Goal: Navigation & Orientation: Find specific page/section

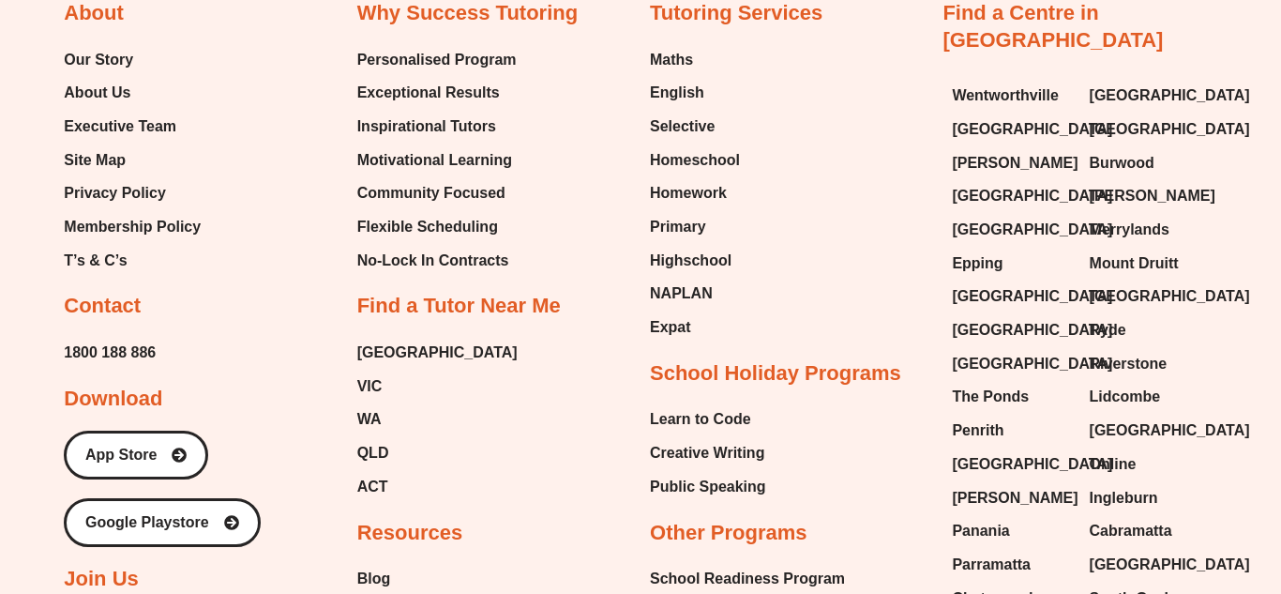
scroll to position [7565, 0]
click at [431, 91] on span "Exceptional Results" at bounding box center [428, 94] width 143 height 28
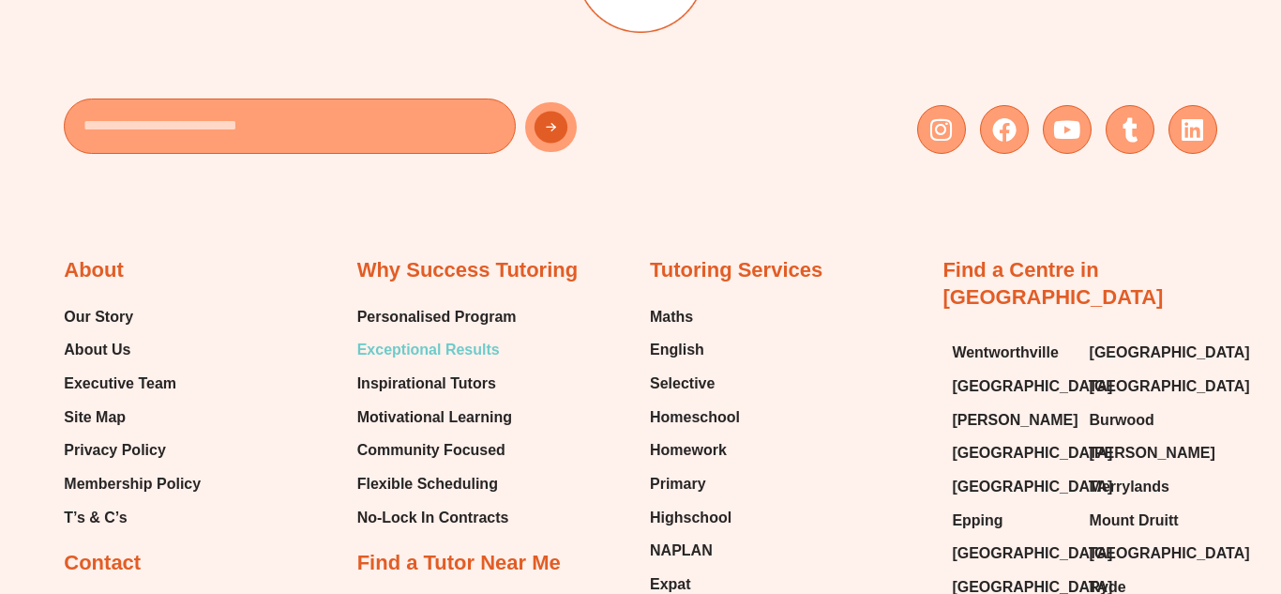
scroll to position [7051, 0]
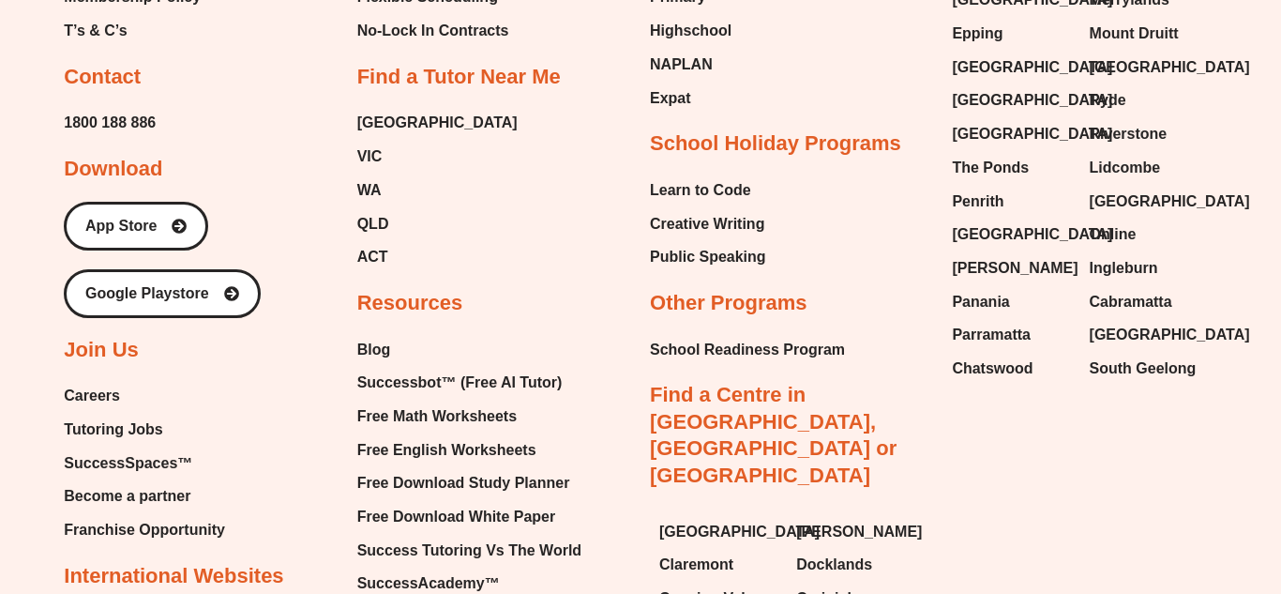
scroll to position [5807, 0]
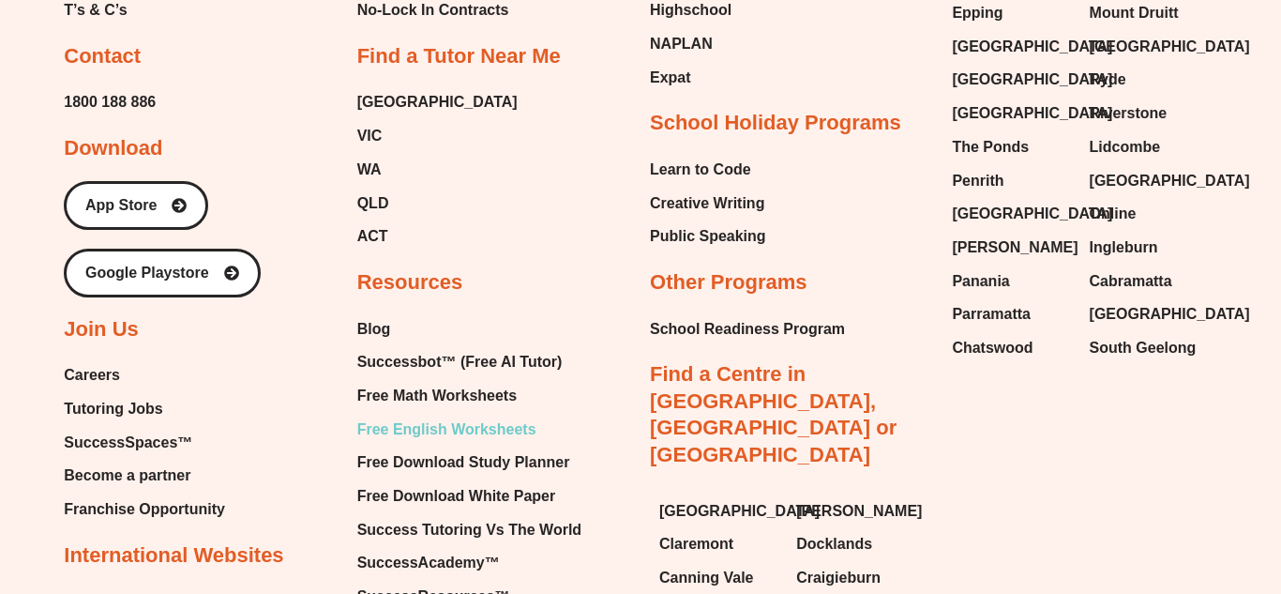
click at [426, 416] on span "Free English Worksheets" at bounding box center [446, 430] width 179 height 28
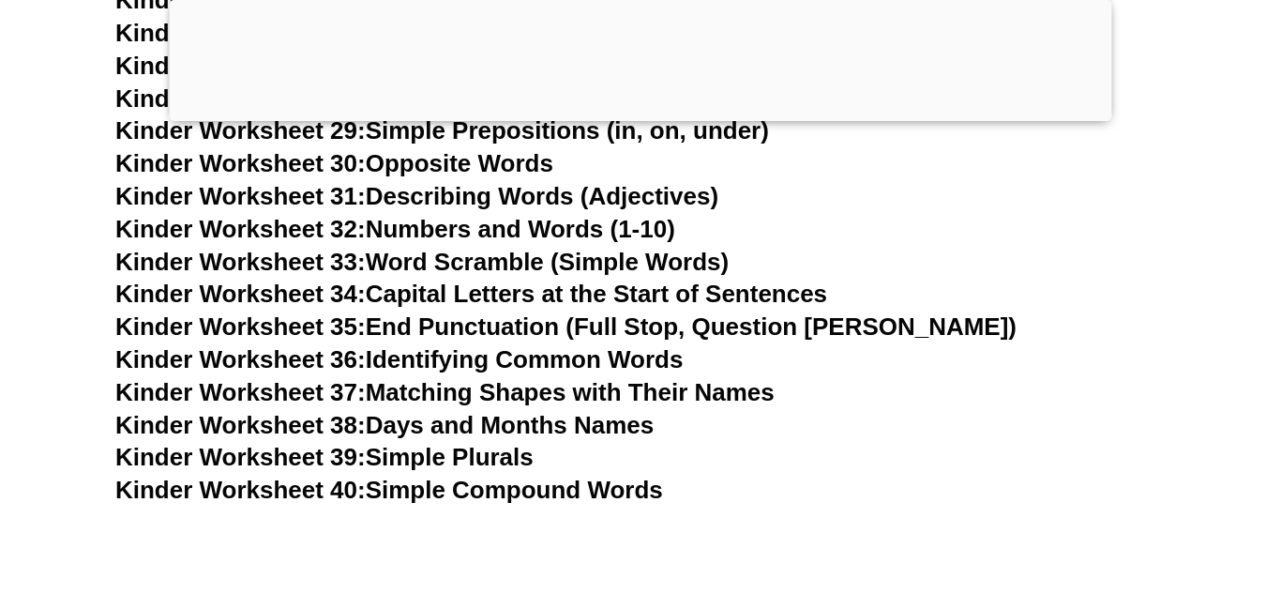
scroll to position [1669, 0]
